Goal: Transaction & Acquisition: Purchase product/service

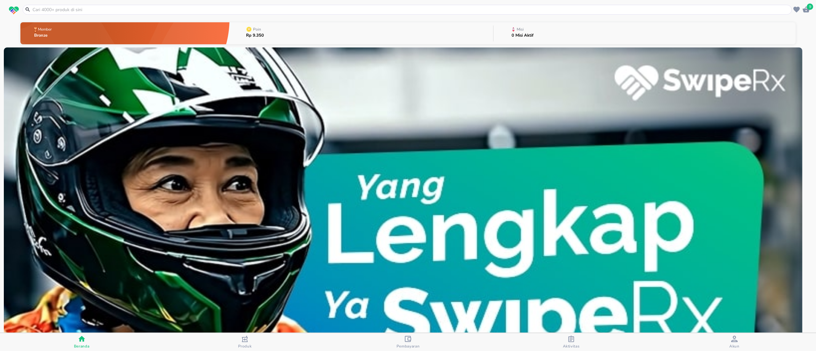
click at [805, 9] on icon "button" at bounding box center [805, 9] width 7 height 6
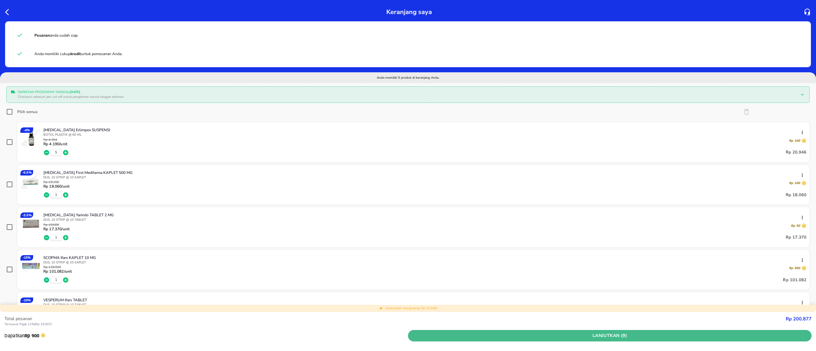
click at [630, 333] on span "Lanjutkan (9)" at bounding box center [609, 336] width 398 height 8
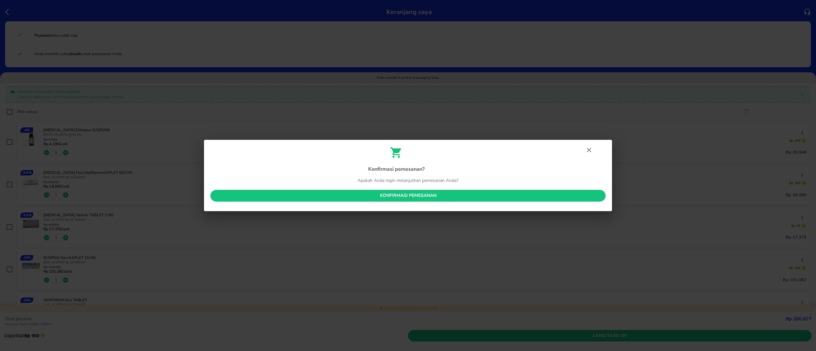
click at [419, 196] on span "Konfirmasi pemesanan" at bounding box center [407, 196] width 385 height 8
